Goal: Task Accomplishment & Management: Manage account settings

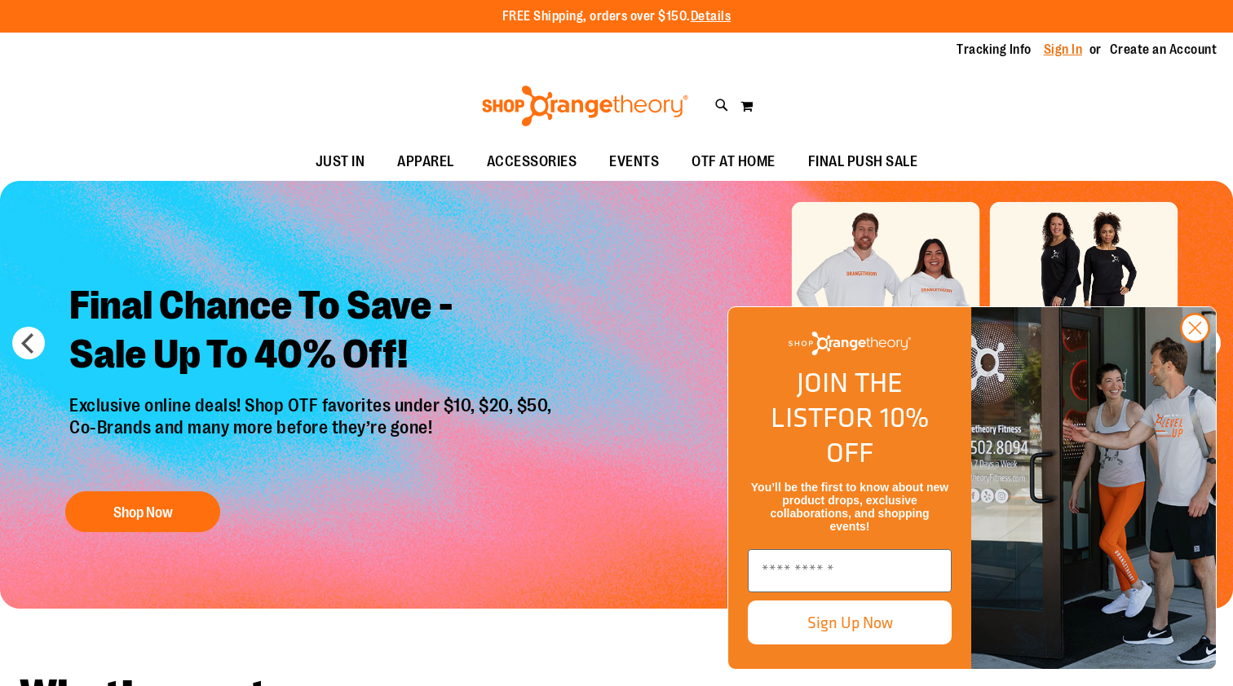
click at [1065, 47] on link "Sign In" at bounding box center [1063, 50] width 39 height 18
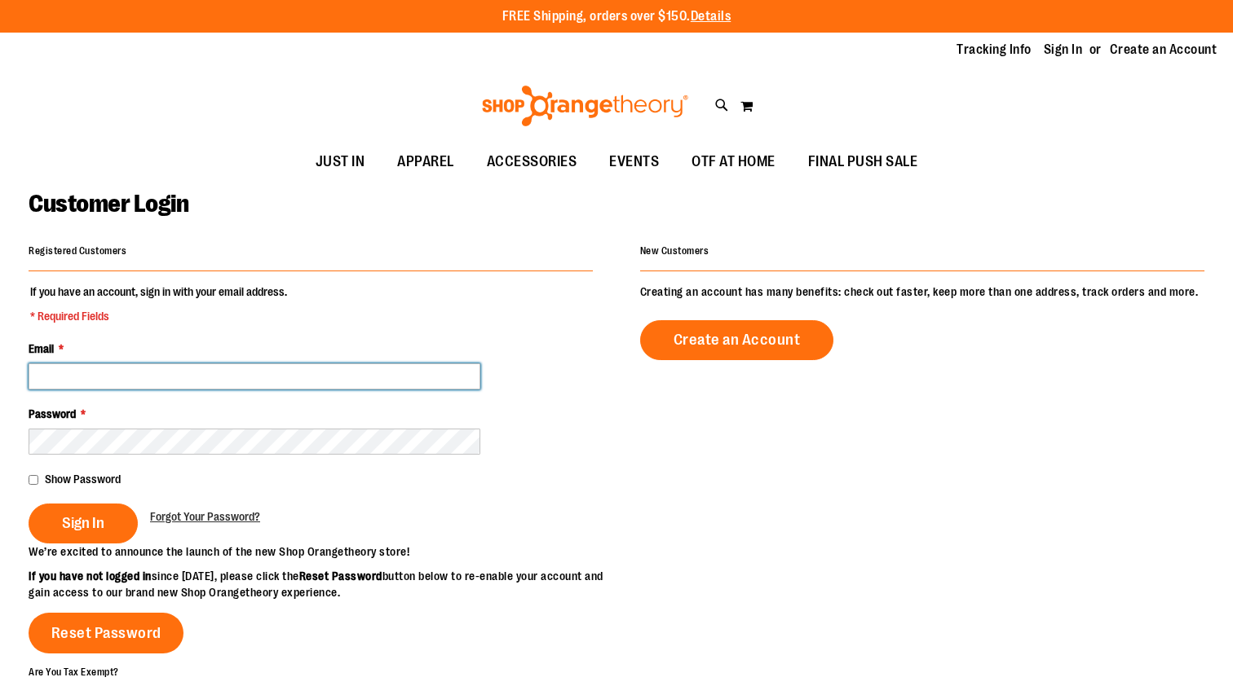
type input "**********"
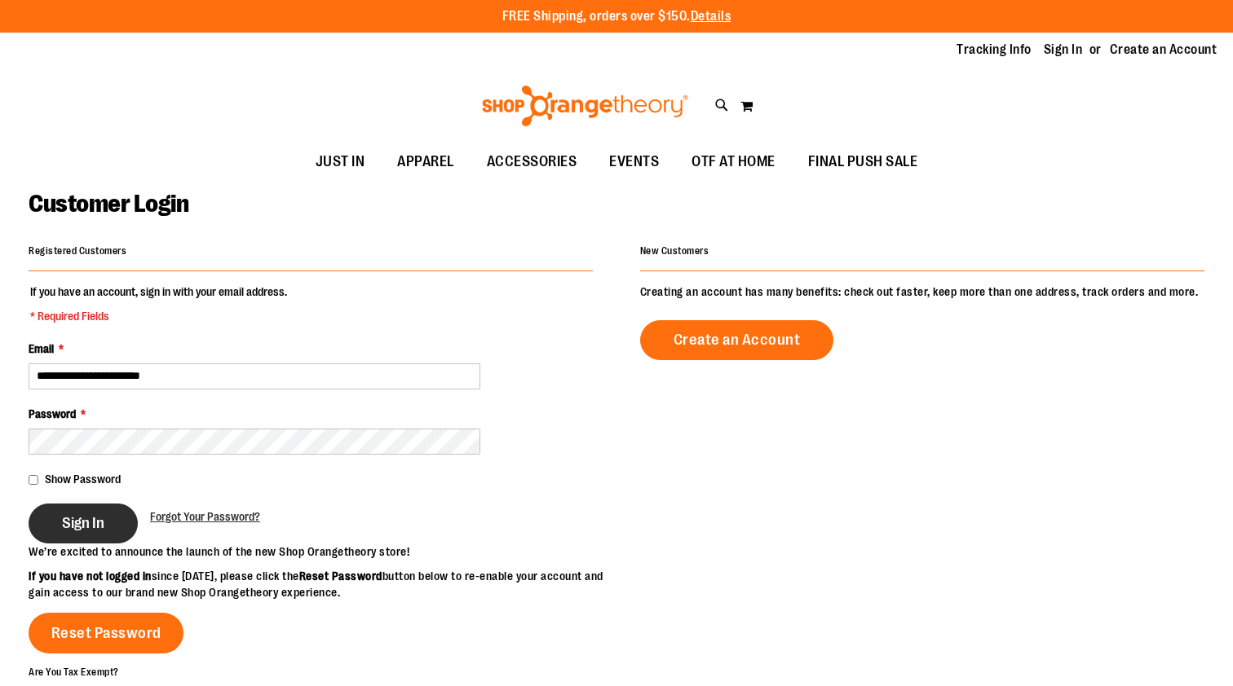
click at [95, 518] on span "Sign In" at bounding box center [83, 523] width 42 height 18
